Goal: Obtain resource: Download file/media

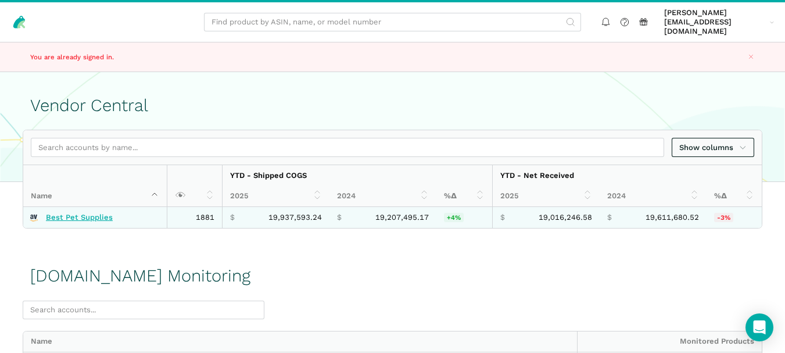
click at [82, 207] on td "Best Pet Supplies" at bounding box center [94, 217] width 143 height 21
click at [82, 213] on link "Best Pet Supplies" at bounding box center [79, 217] width 67 height 9
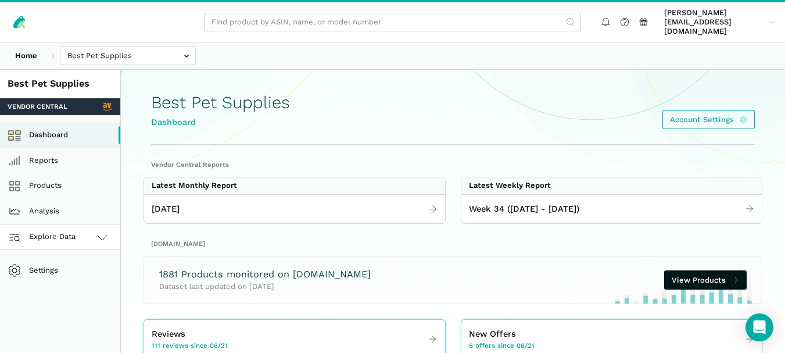
click at [95, 234] on icon at bounding box center [102, 237] width 14 height 14
click at [80, 281] on link "[DOMAIN_NAME]" at bounding box center [60, 288] width 120 height 26
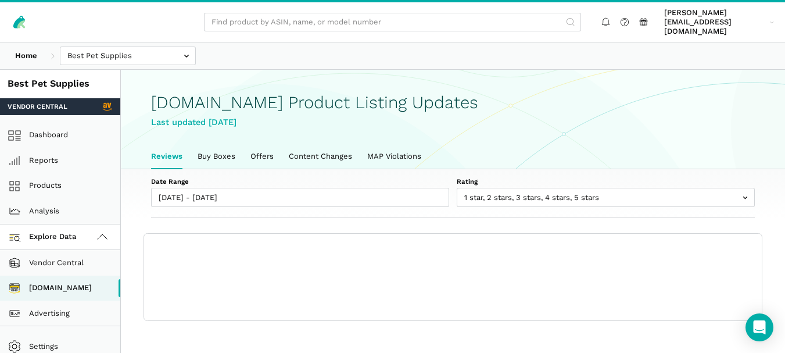
scroll to position [4, 0]
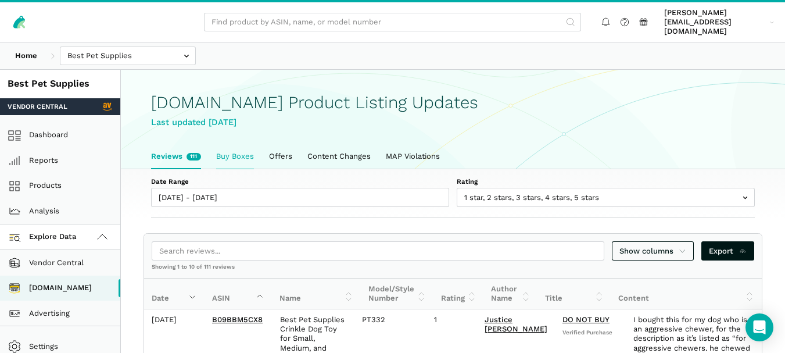
click at [227, 144] on link "Buy Boxes" at bounding box center [235, 156] width 53 height 24
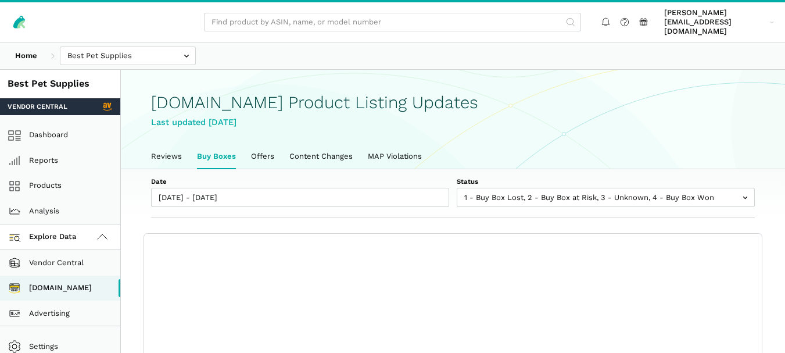
scroll to position [4, 0]
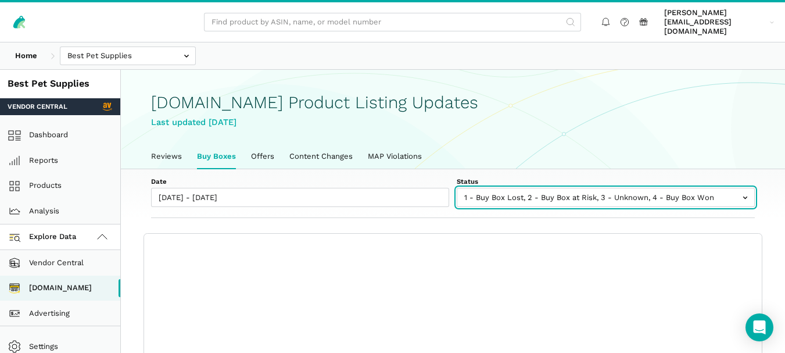
click at [592, 188] on input "text" at bounding box center [606, 197] width 298 height 19
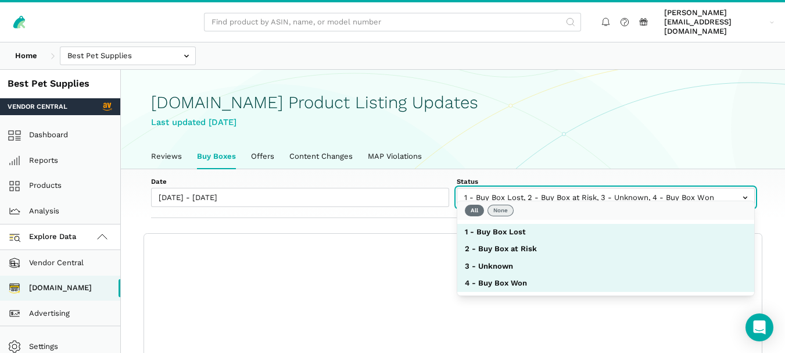
click at [508, 216] on button "None" at bounding box center [500, 210] width 26 height 12
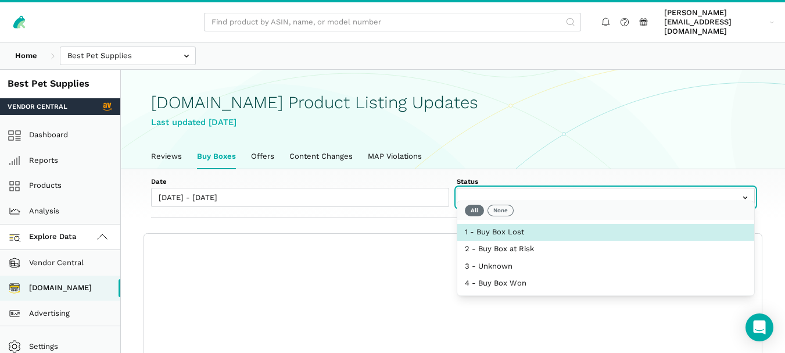
select select "1 - Buy Box Lost"
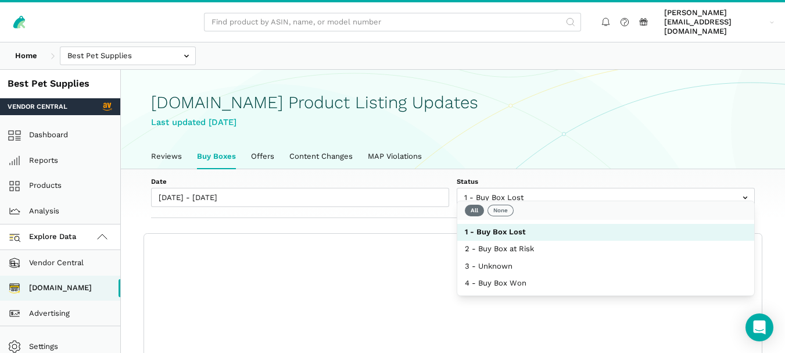
click at [439, 201] on div "Date [DATE] - [DATE] Status 1 - Buy Box Lost 2 - Buy Box at Risk 3 - Unknown 4 …" at bounding box center [453, 193] width 664 height 49
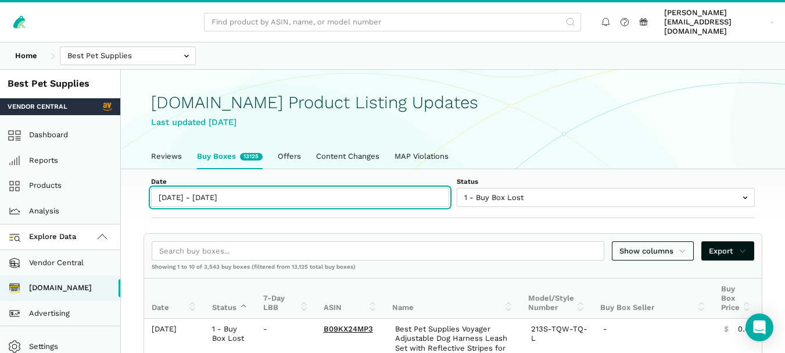
click at [225, 188] on input "[DATE] - [DATE]" at bounding box center [300, 197] width 298 height 19
type input "[DATE]"
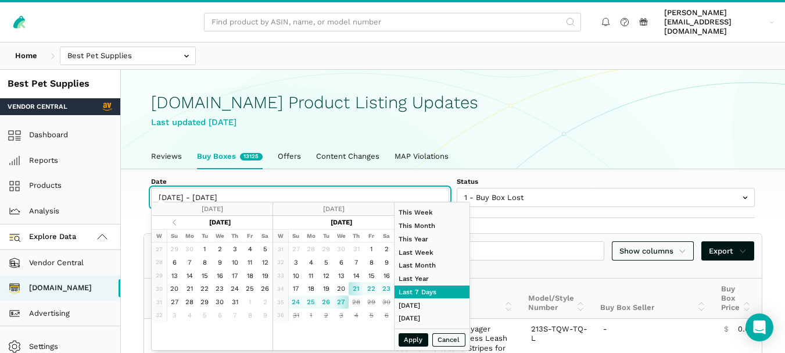
type input "[DATE]"
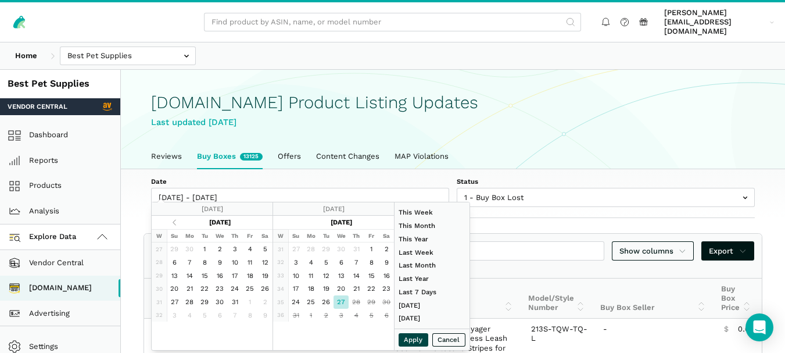
click at [418, 339] on button "Apply" at bounding box center [414, 339] width 30 height 13
type input "[DATE] - [DATE]"
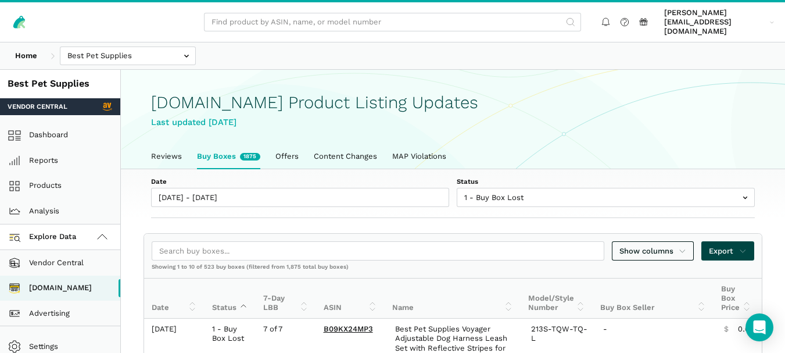
click at [737, 245] on span "Export" at bounding box center [728, 251] width 38 height 12
click at [697, 283] on span "Export as Excel" at bounding box center [707, 282] width 57 height 12
